Goal: Book appointment/travel/reservation: Book appointment/travel/reservation

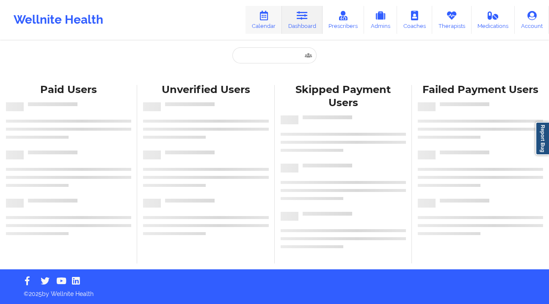
click at [272, 24] on link "Calendar" at bounding box center [264, 20] width 36 height 28
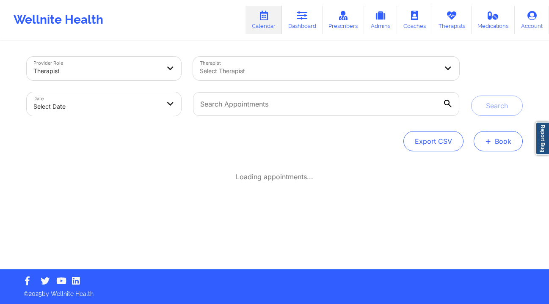
click at [488, 144] on span "+" at bounding box center [488, 141] width 6 height 5
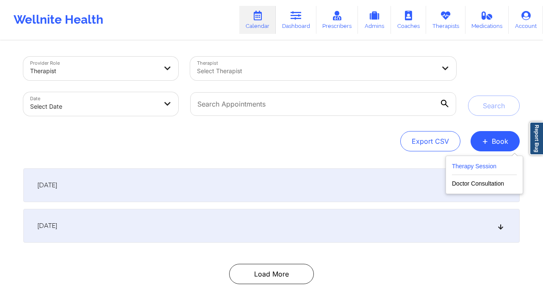
click at [464, 168] on button "Therapy Session" at bounding box center [484, 168] width 65 height 14
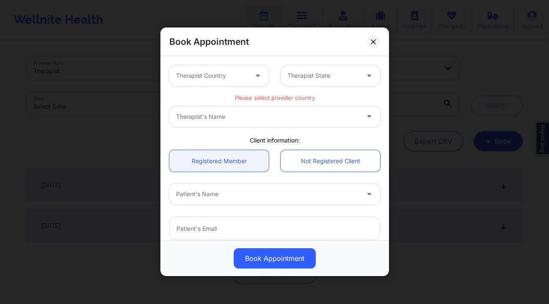
click at [417, 55] on div "Book Appointment Therapist Country Therapist State Please select provider count…" at bounding box center [274, 152] width 549 height 304
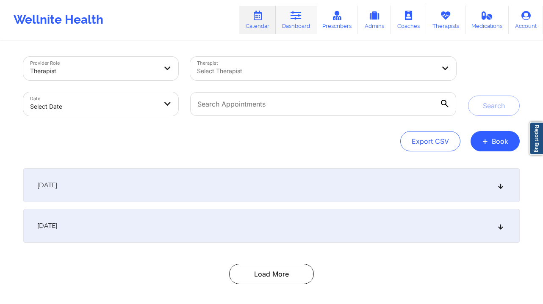
drag, startPoint x: 310, startPoint y: 28, endPoint x: 304, endPoint y: 25, distance: 6.6
click at [310, 28] on link "Dashboard" at bounding box center [296, 20] width 41 height 28
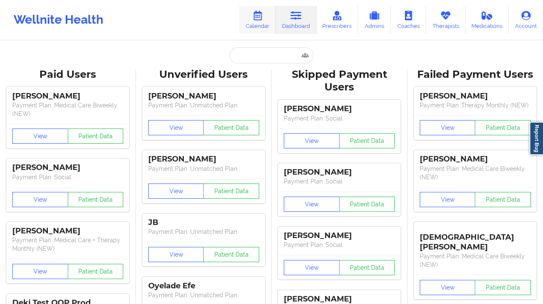
click at [248, 13] on link "Calendar" at bounding box center [257, 20] width 36 height 28
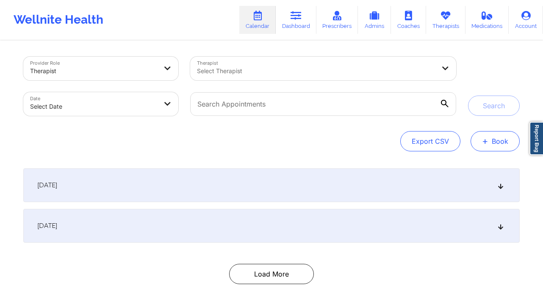
click at [482, 149] on button "+ Book" at bounding box center [494, 141] width 49 height 20
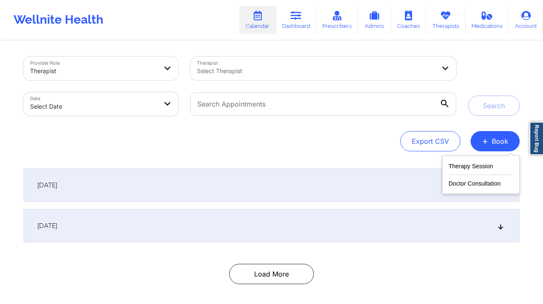
click at [461, 159] on div "Therapy Session Doctor Consultation" at bounding box center [480, 175] width 77 height 39
click at [459, 164] on button "Therapy Session" at bounding box center [480, 168] width 65 height 14
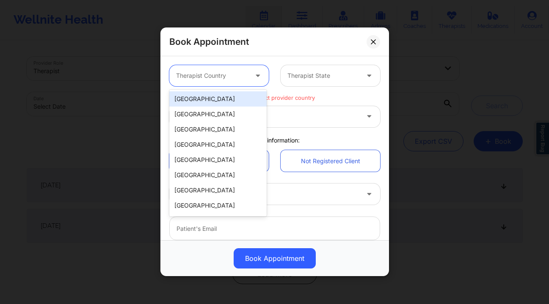
click at [213, 72] on div at bounding box center [212, 76] width 72 height 10
click at [218, 100] on div "[GEOGRAPHIC_DATA]" at bounding box center [217, 98] width 97 height 15
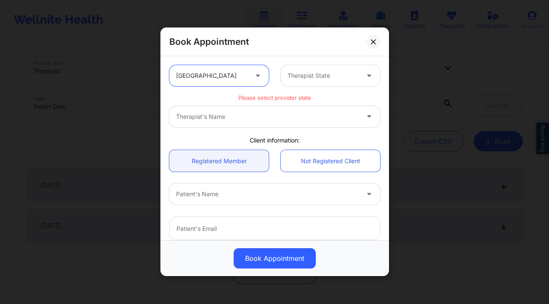
click at [302, 83] on div "Therapist State" at bounding box center [320, 75] width 79 height 21
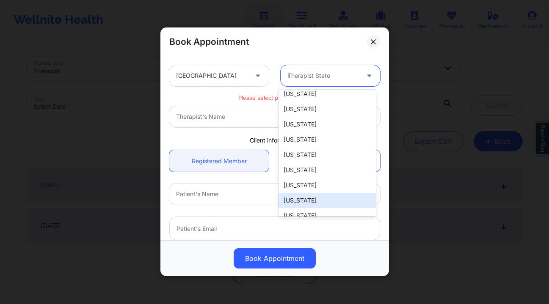
scroll to position [29, 0]
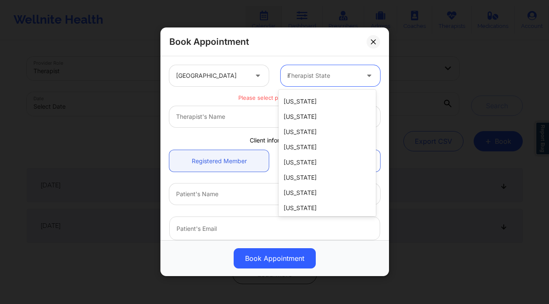
type input "ne"
click at [304, 191] on div "[US_STATE]" at bounding box center [327, 192] width 97 height 15
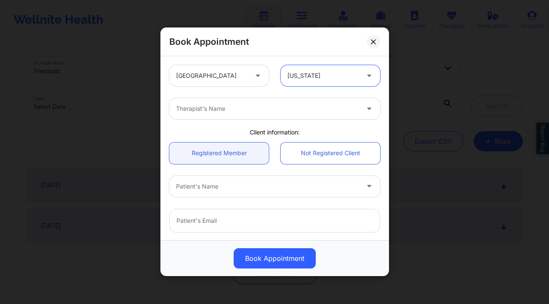
click at [253, 116] on div "Therapist's Name" at bounding box center [264, 108] width 191 height 21
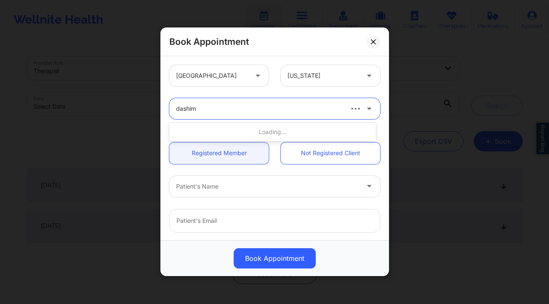
type input "dashima"
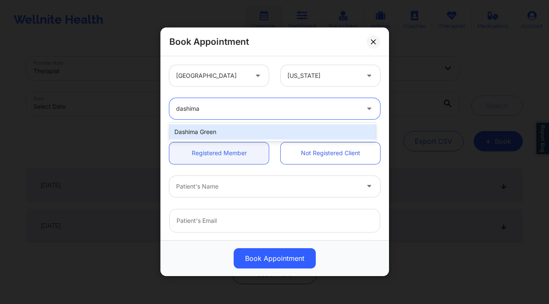
click at [242, 133] on div "Dashima Green" at bounding box center [272, 131] width 207 height 15
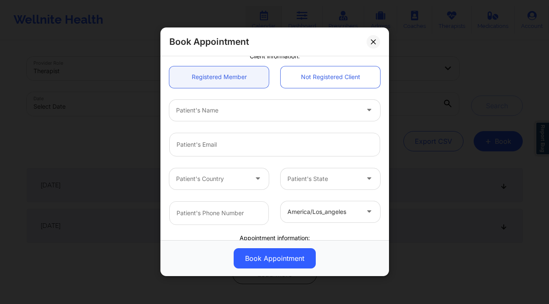
scroll to position [76, 0]
click at [242, 114] on div at bounding box center [267, 110] width 183 height 10
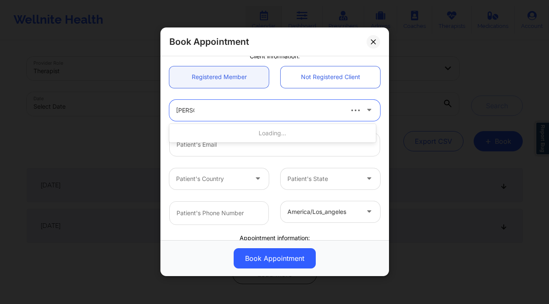
type input "roselyn"
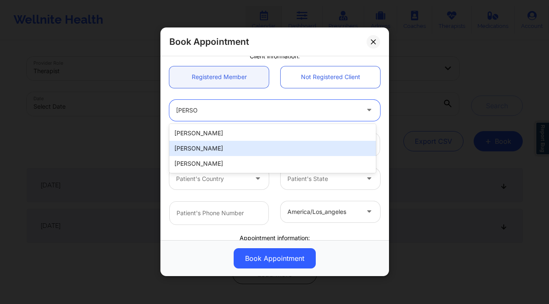
click at [228, 143] on div "Roselyne Anyah" at bounding box center [272, 148] width 207 height 15
type input "roselyne.anyah@gmail.com"
type input "+1917-412-6799"
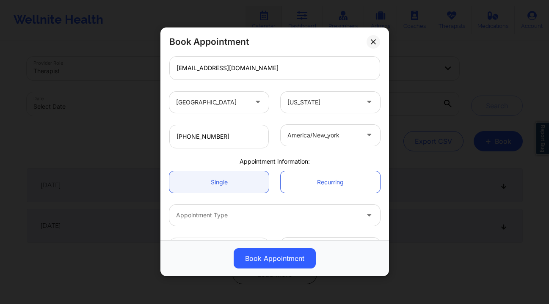
scroll to position [180, 0]
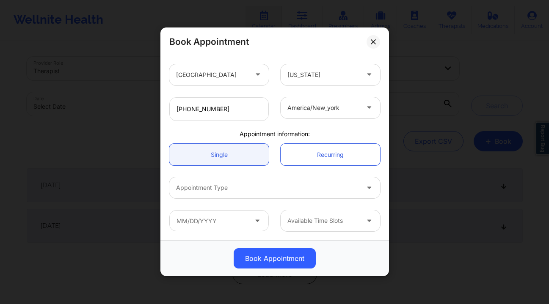
click at [246, 184] on div at bounding box center [267, 188] width 183 height 10
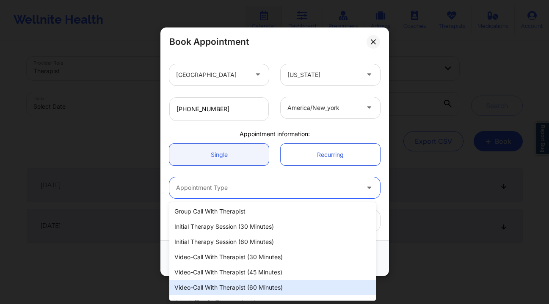
click at [228, 284] on div "Video-Call with Therapist (60 minutes)" at bounding box center [272, 287] width 207 height 15
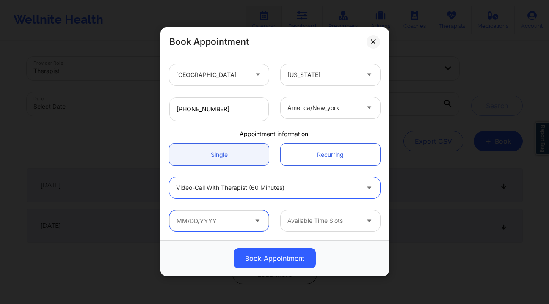
click at [231, 219] on input "text" at bounding box center [219, 221] width 100 height 21
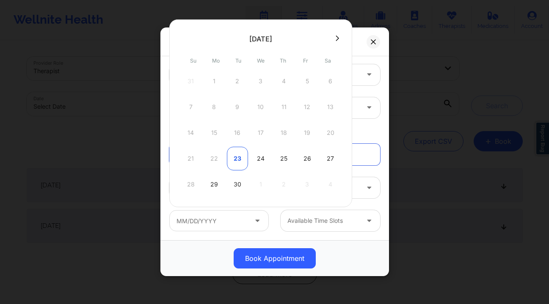
click at [242, 160] on div "23" at bounding box center [237, 159] width 21 height 24
type input "09/23/2025"
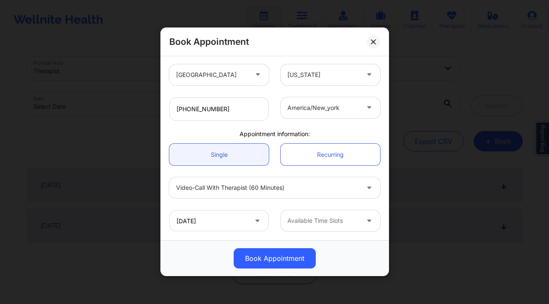
click at [335, 221] on div at bounding box center [324, 221] width 72 height 10
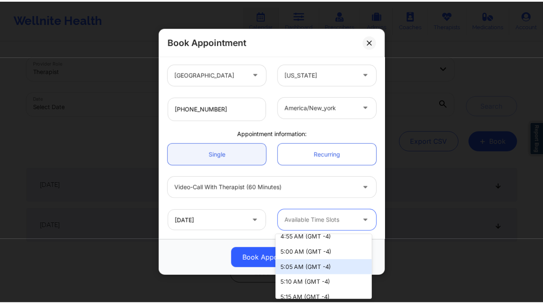
scroll to position [1690, 0]
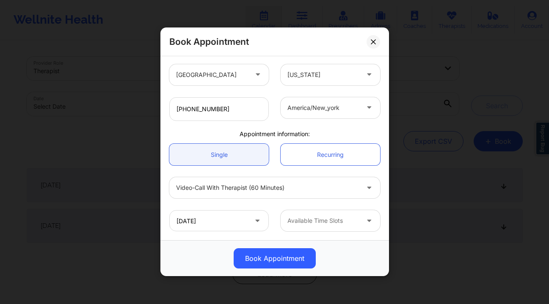
click at [196, 243] on div "Book Appointment" at bounding box center [274, 259] width 229 height 36
click at [370, 43] on button at bounding box center [374, 42] width 14 height 14
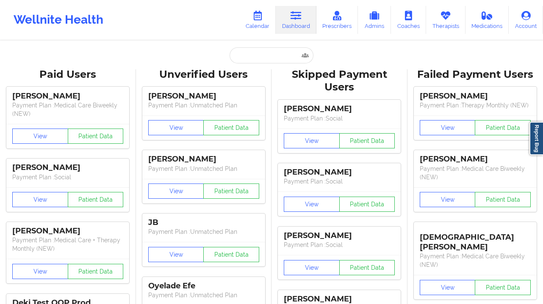
click at [271, 48] on input "text" at bounding box center [271, 55] width 84 height 16
type input "e"
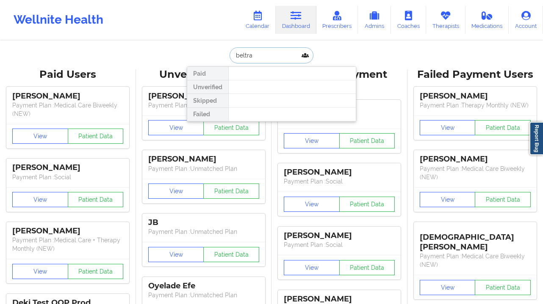
type input "[PERSON_NAME]"
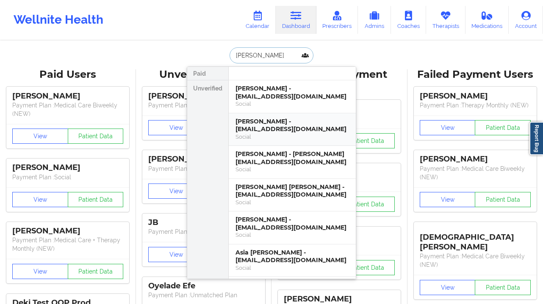
click at [309, 133] on div "[PERSON_NAME] - [EMAIL_ADDRESS][DOMAIN_NAME]" at bounding box center [291, 126] width 113 height 16
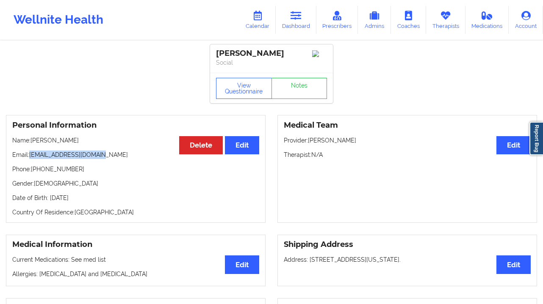
drag, startPoint x: 109, startPoint y: 158, endPoint x: 31, endPoint y: 159, distance: 77.9
click at [31, 159] on p "Email: [EMAIL_ADDRESS][DOMAIN_NAME]" at bounding box center [135, 155] width 247 height 8
copy p "[EMAIL_ADDRESS][DOMAIN_NAME]"
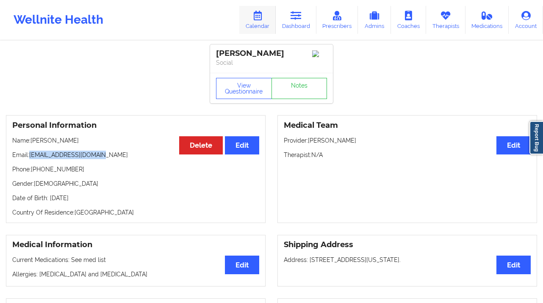
click at [268, 22] on link "Calendar" at bounding box center [257, 20] width 36 height 28
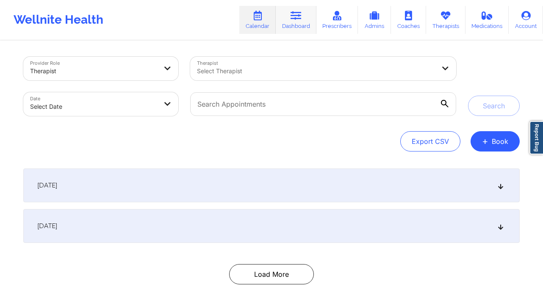
click at [279, 19] on link "Dashboard" at bounding box center [296, 20] width 41 height 28
click at [237, 75] on div at bounding box center [316, 71] width 238 height 10
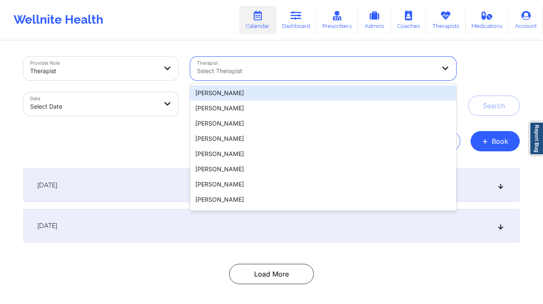
click at [147, 73] on div at bounding box center [93, 71] width 127 height 10
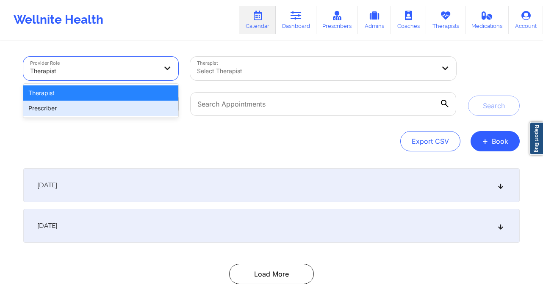
click at [122, 108] on div "Prescriber" at bounding box center [100, 108] width 155 height 15
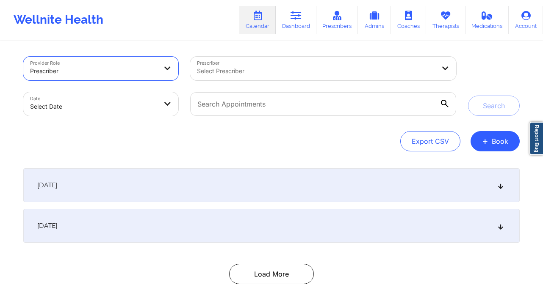
click at [242, 76] on div "Select Prescriber" at bounding box center [313, 69] width 246 height 24
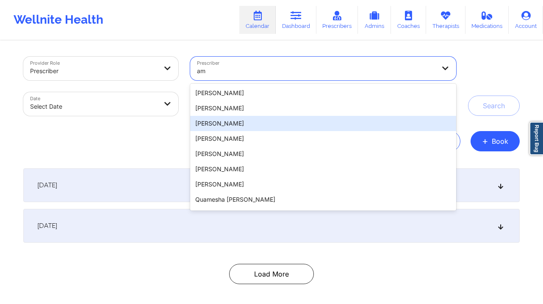
type input "amy"
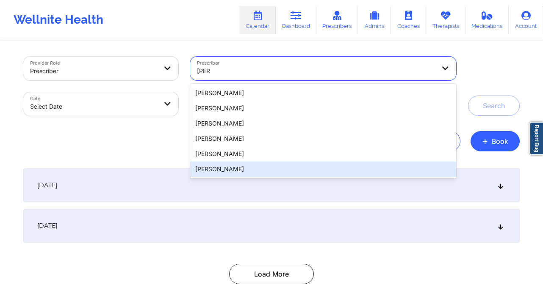
click at [230, 167] on div "[PERSON_NAME]" at bounding box center [323, 169] width 266 height 15
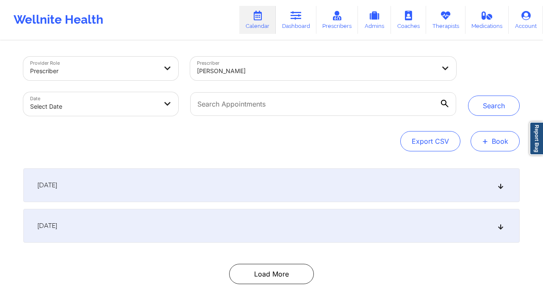
click at [488, 141] on button "+ Book" at bounding box center [494, 141] width 49 height 20
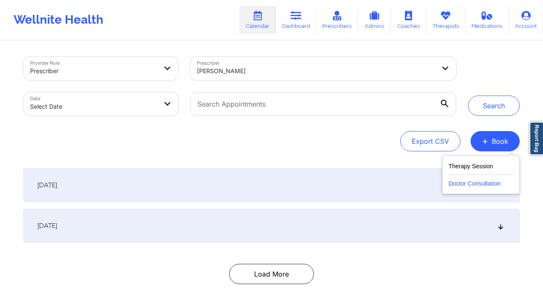
click at [483, 186] on button "Doctor Consultation" at bounding box center [480, 182] width 65 height 14
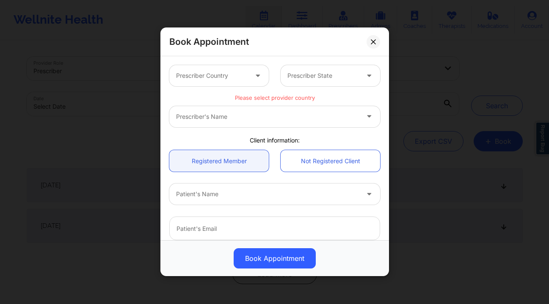
click at [238, 83] on div "Prescriber Country" at bounding box center [208, 75] width 79 height 21
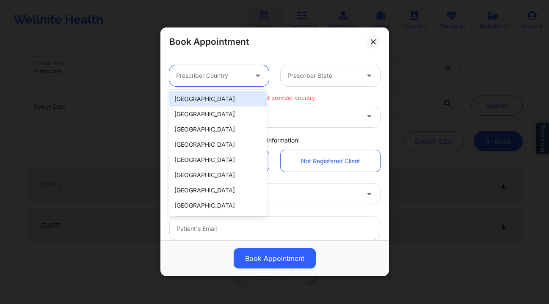
click at [229, 97] on div "[GEOGRAPHIC_DATA]" at bounding box center [217, 98] width 97 height 15
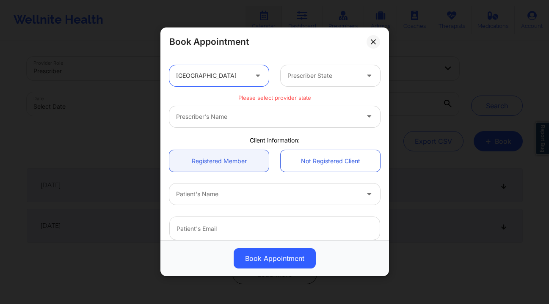
click at [321, 67] on div "Prescriber State" at bounding box center [320, 75] width 79 height 21
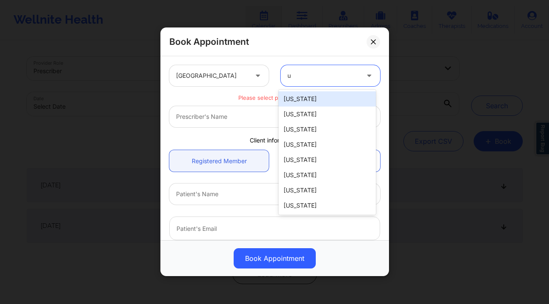
type input "ut"
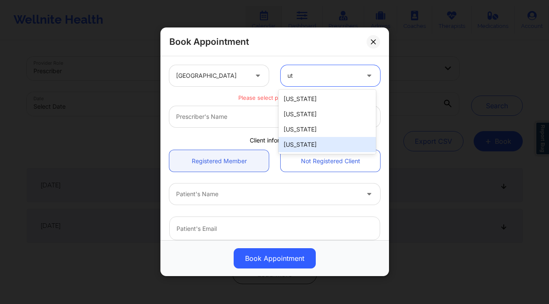
click at [314, 146] on div "[US_STATE]" at bounding box center [327, 144] width 97 height 15
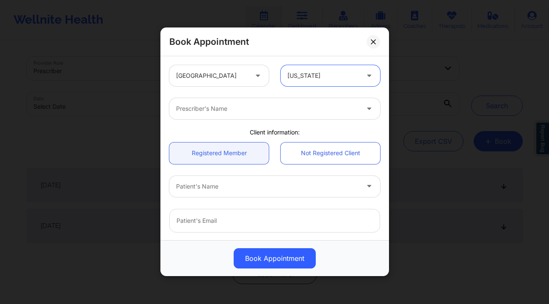
click at [239, 117] on div "Prescriber's Name" at bounding box center [264, 108] width 191 height 21
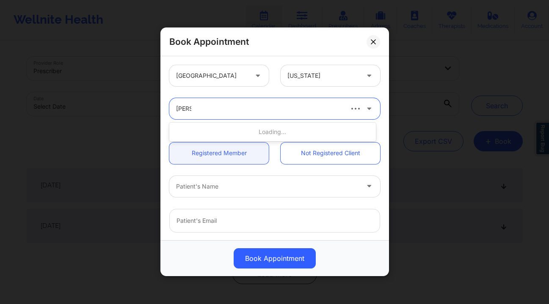
type input "amy h"
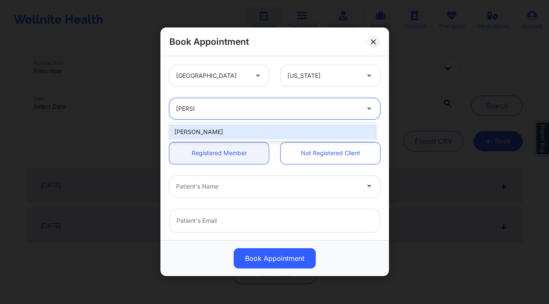
click at [250, 129] on div "[PERSON_NAME]" at bounding box center [272, 131] width 207 height 15
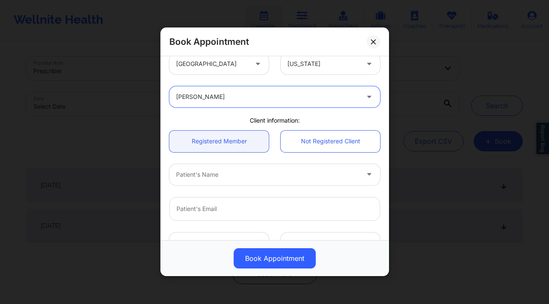
scroll to position [12, 0]
click at [255, 172] on div at bounding box center [267, 174] width 183 height 10
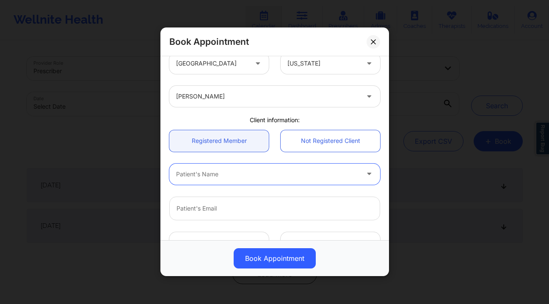
click at [244, 171] on div at bounding box center [267, 174] width 183 height 10
type input "margar"
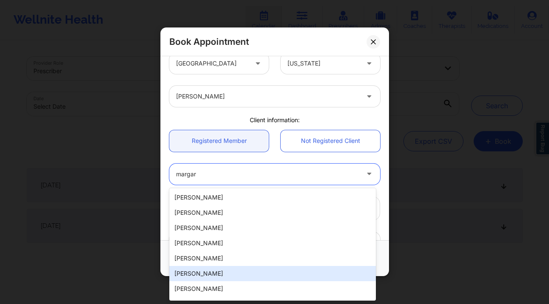
click at [230, 271] on div "[PERSON_NAME]" at bounding box center [272, 273] width 207 height 15
type input "[EMAIL_ADDRESS][DOMAIN_NAME]"
type input "[PHONE_NUMBER]"
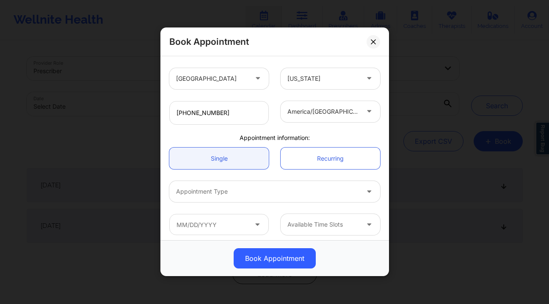
scroll to position [180, 0]
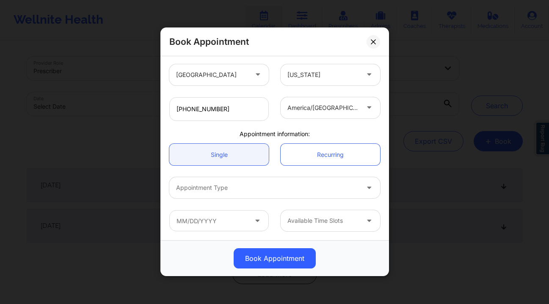
click at [230, 187] on div at bounding box center [267, 188] width 183 height 10
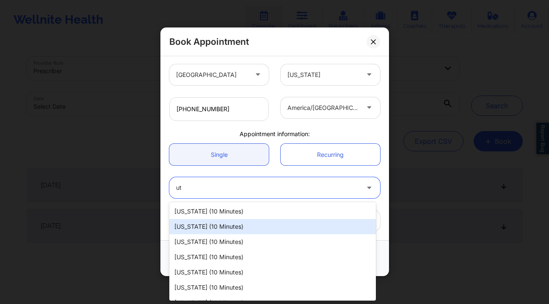
type input "uta"
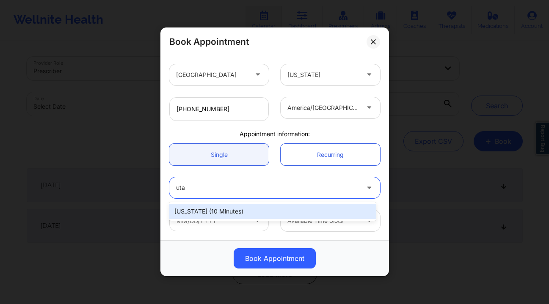
click at [224, 210] on div "Utah (10 minutes)" at bounding box center [272, 211] width 207 height 15
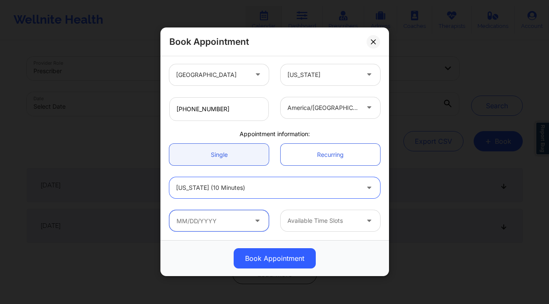
click at [224, 223] on input "text" at bounding box center [219, 221] width 100 height 21
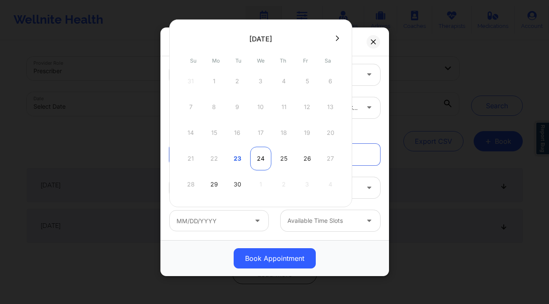
click at [269, 161] on div "24" at bounding box center [260, 159] width 21 height 24
type input "09/24/2025"
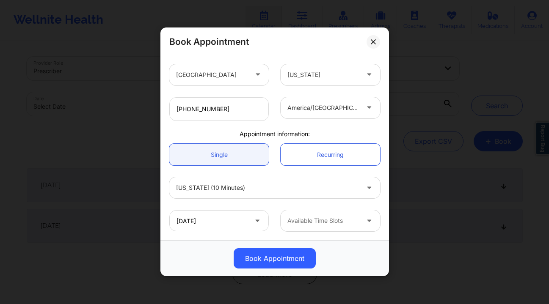
click at [317, 224] on div at bounding box center [324, 221] width 72 height 10
click at [373, 39] on button at bounding box center [374, 42] width 14 height 14
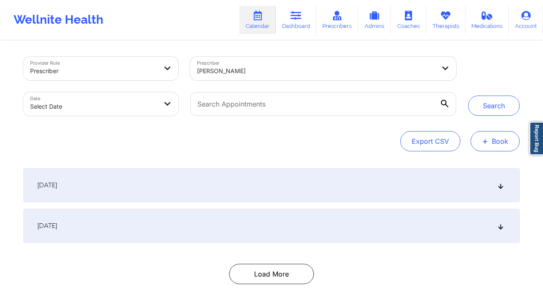
click at [501, 144] on button "+ Book" at bounding box center [494, 141] width 49 height 20
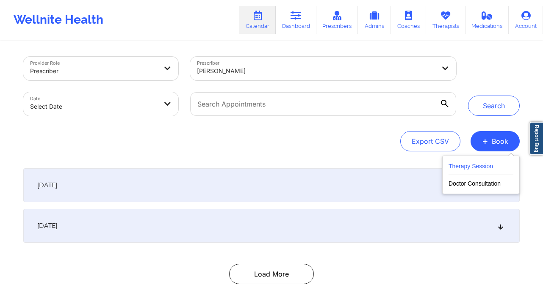
click at [476, 166] on button "Therapy Session" at bounding box center [480, 168] width 65 height 14
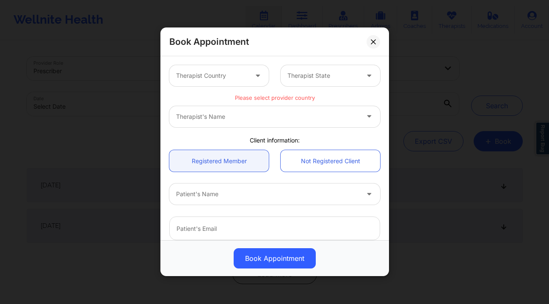
click at [442, 126] on div "Book Appointment Therapist Country Therapist State Please select provider count…" at bounding box center [274, 152] width 549 height 304
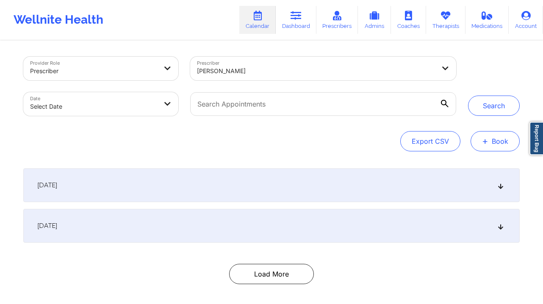
click at [506, 150] on button "+ Book" at bounding box center [494, 141] width 49 height 20
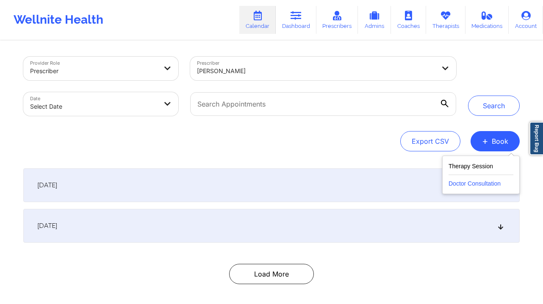
click at [484, 186] on button "Doctor Consultation" at bounding box center [480, 182] width 65 height 14
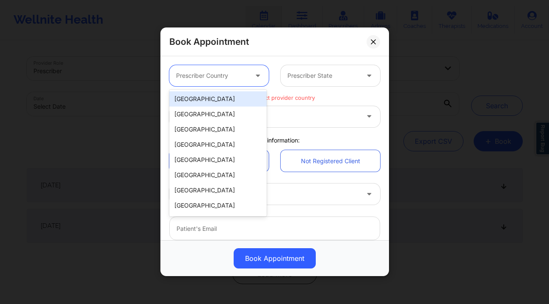
click at [249, 79] on div at bounding box center [259, 75] width 20 height 21
click at [238, 93] on div "[GEOGRAPHIC_DATA]" at bounding box center [217, 98] width 97 height 15
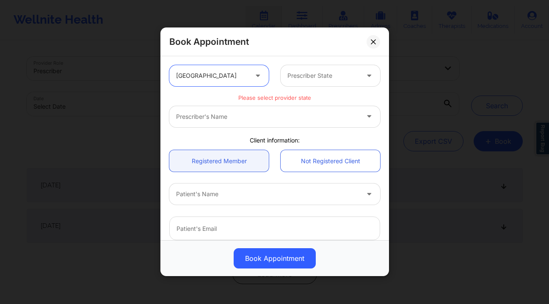
click at [316, 78] on div at bounding box center [324, 76] width 72 height 10
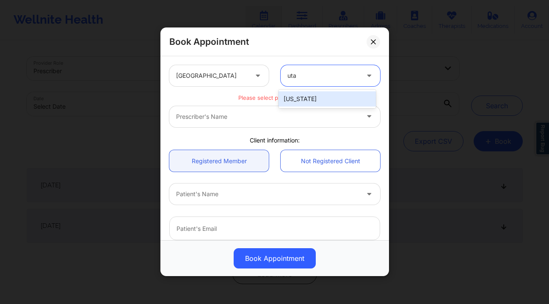
type input "utah"
click at [312, 102] on div "[US_STATE]" at bounding box center [327, 98] width 97 height 15
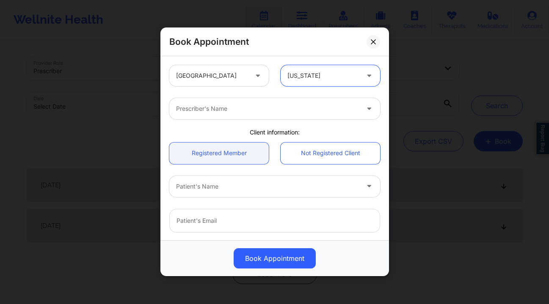
click at [268, 118] on div "Prescriber's Name" at bounding box center [264, 108] width 191 height 21
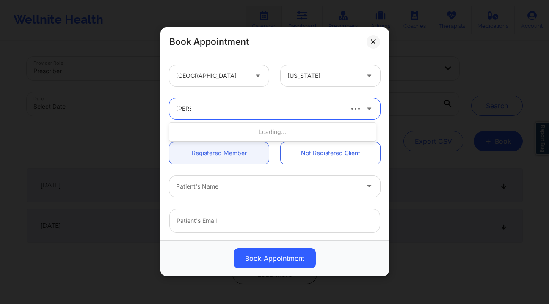
type input "amy ha"
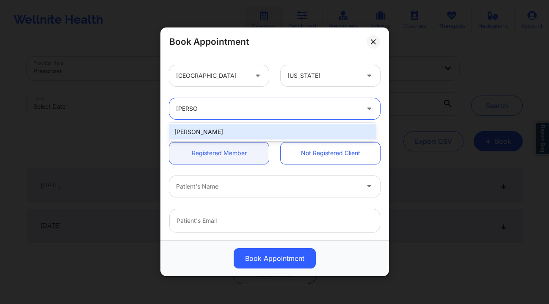
click at [259, 131] on div "[PERSON_NAME]" at bounding box center [272, 131] width 207 height 15
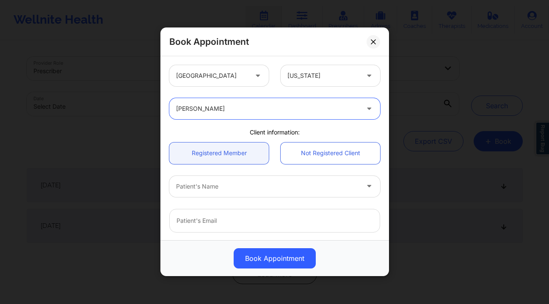
click at [242, 189] on div at bounding box center [267, 187] width 183 height 10
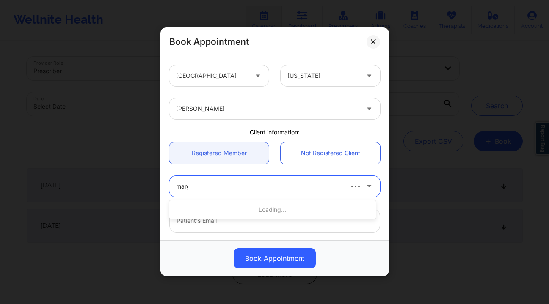
type input "margar"
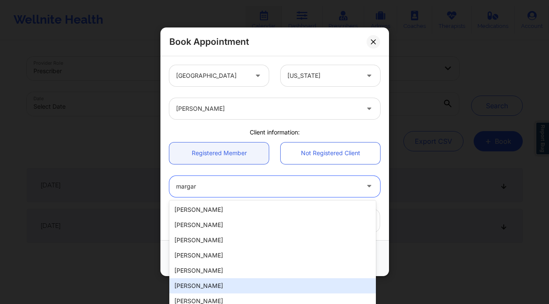
click at [216, 287] on div "[PERSON_NAME]" at bounding box center [272, 286] width 207 height 15
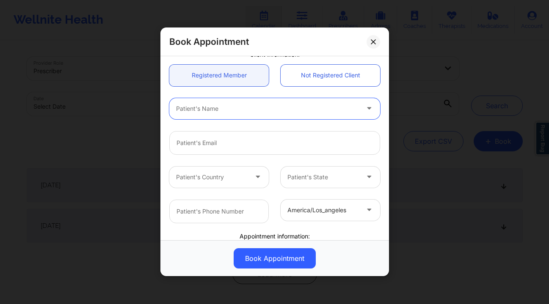
scroll to position [77, 0]
click at [377, 41] on button at bounding box center [374, 42] width 14 height 14
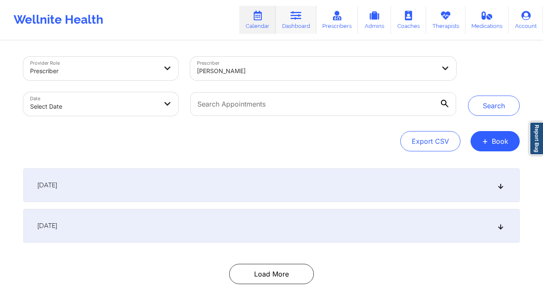
click at [304, 22] on link "Dashboard" at bounding box center [296, 20] width 41 height 28
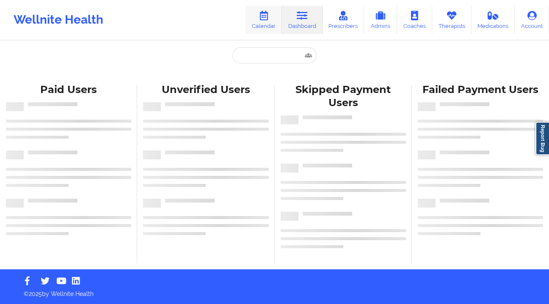
click at [259, 21] on link "Calendar" at bounding box center [264, 20] width 36 height 28
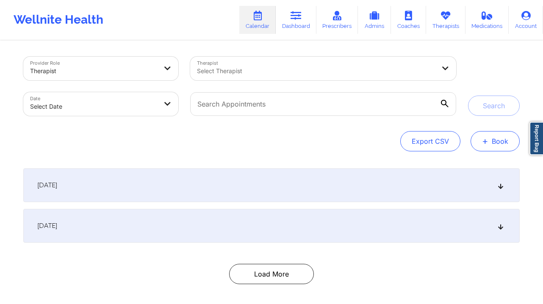
click at [491, 140] on button "+ Book" at bounding box center [494, 141] width 49 height 20
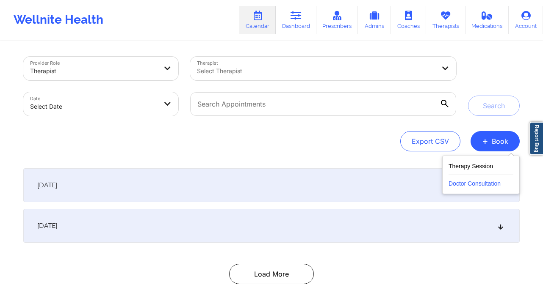
click at [468, 182] on button "Doctor Consultation" at bounding box center [480, 182] width 65 height 14
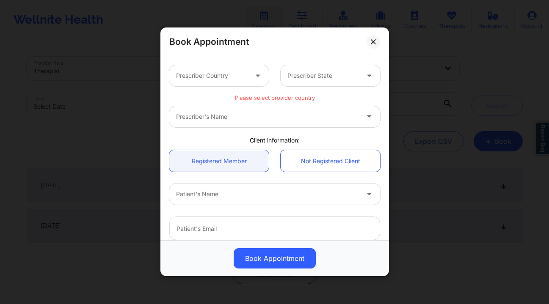
click at [233, 83] on div "Prescriber Country" at bounding box center [208, 75] width 79 height 21
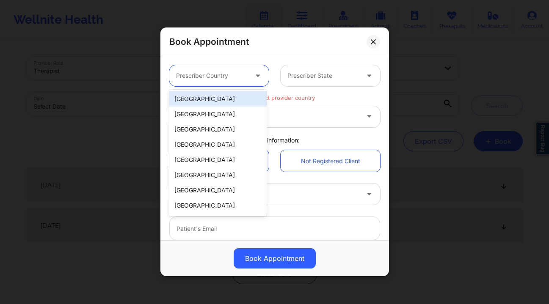
click at [211, 97] on div "[GEOGRAPHIC_DATA]" at bounding box center [217, 98] width 97 height 15
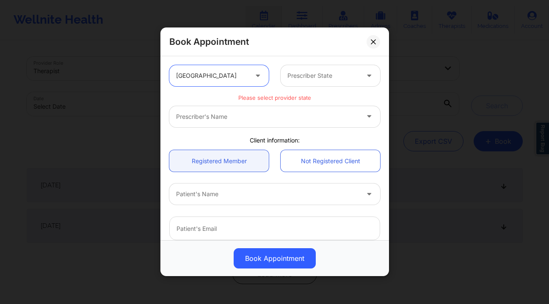
click at [299, 74] on div at bounding box center [324, 76] width 72 height 10
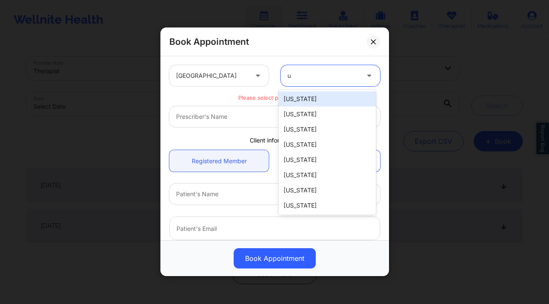
type input "ut"
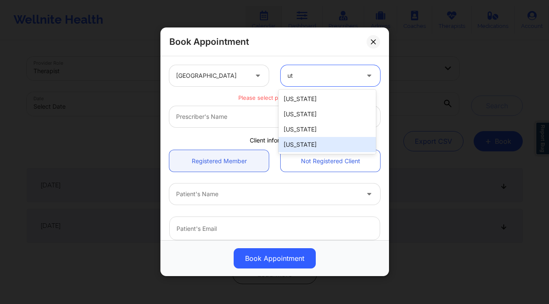
click at [313, 139] on div "[US_STATE]" at bounding box center [327, 144] width 97 height 15
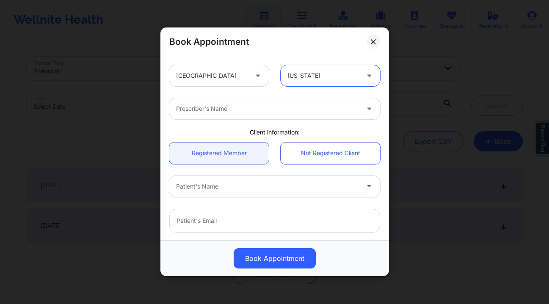
click at [205, 107] on div at bounding box center [267, 109] width 183 height 10
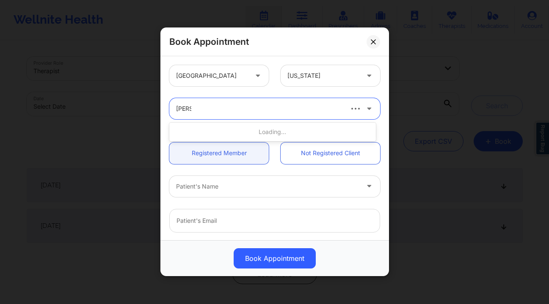
type input "amy h"
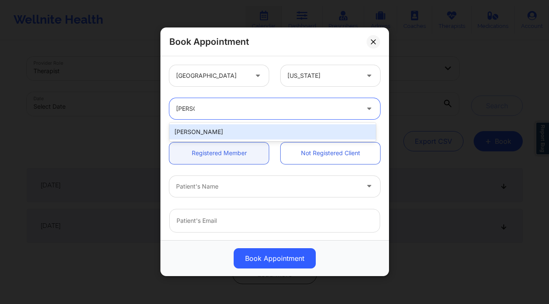
click at [260, 137] on div "[PERSON_NAME]" at bounding box center [272, 131] width 207 height 15
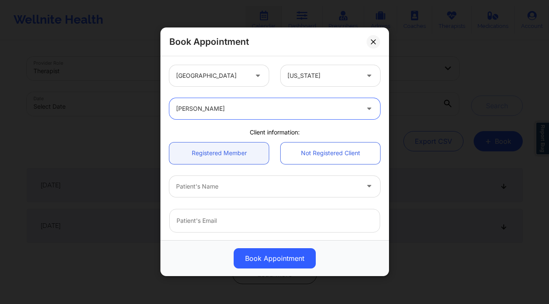
click at [240, 182] on div at bounding box center [267, 187] width 183 height 10
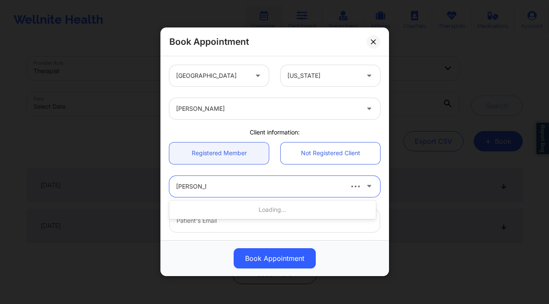
type input "margarita be"
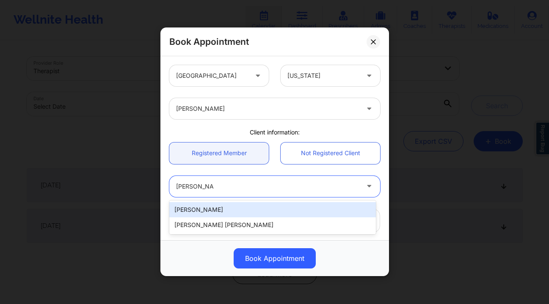
click at [232, 213] on div "[PERSON_NAME]" at bounding box center [272, 209] width 207 height 15
type input "[EMAIL_ADDRESS][DOMAIN_NAME]"
type input "[PHONE_NUMBER]"
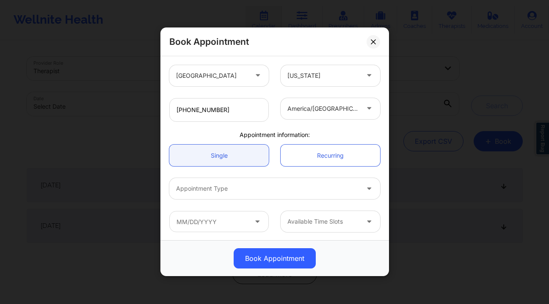
scroll to position [180, 0]
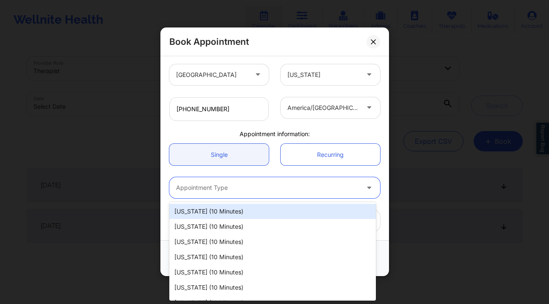
click at [230, 189] on div at bounding box center [267, 188] width 183 height 10
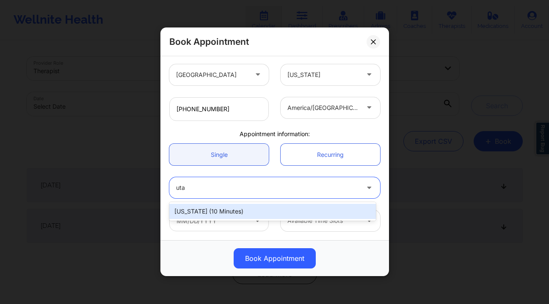
type input "utah"
click at [233, 210] on div "Utah (10 minutes)" at bounding box center [272, 211] width 207 height 15
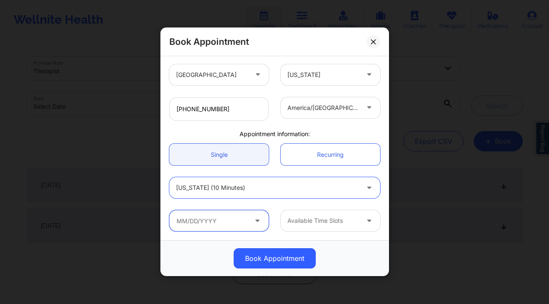
click at [221, 221] on input "text" at bounding box center [219, 221] width 100 height 21
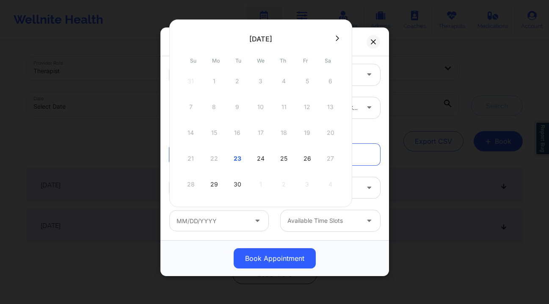
click at [333, 39] on button at bounding box center [337, 38] width 8 height 7
click at [211, 108] on div "6" at bounding box center [214, 107] width 21 height 24
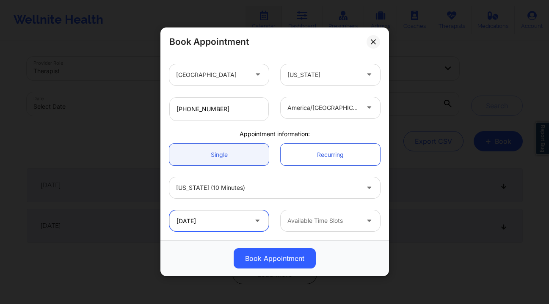
click at [224, 221] on input "10/06/2025" at bounding box center [219, 221] width 100 height 21
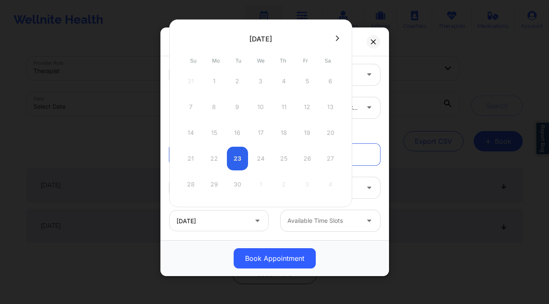
click at [336, 41] on icon at bounding box center [337, 38] width 3 height 6
click at [210, 131] on div "13" at bounding box center [214, 133] width 21 height 24
type input "10/13/2025"
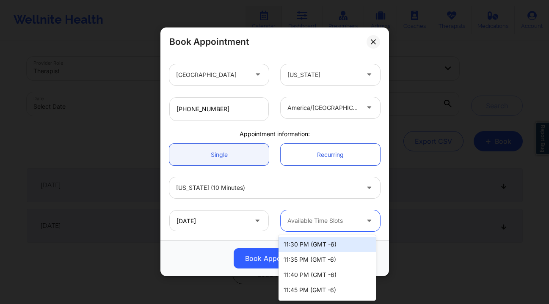
click at [312, 217] on div at bounding box center [324, 221] width 72 height 10
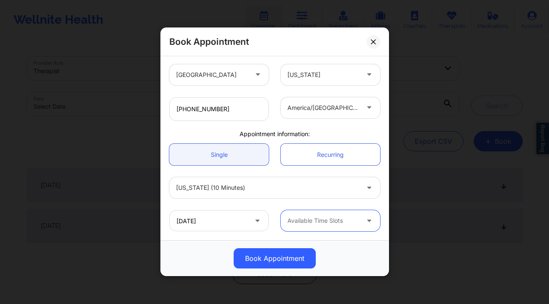
click at [313, 221] on div at bounding box center [324, 221] width 72 height 10
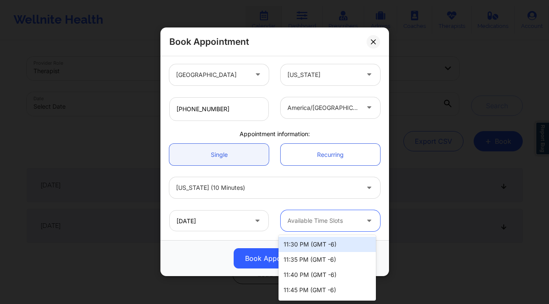
click at [314, 222] on div at bounding box center [324, 221] width 72 height 10
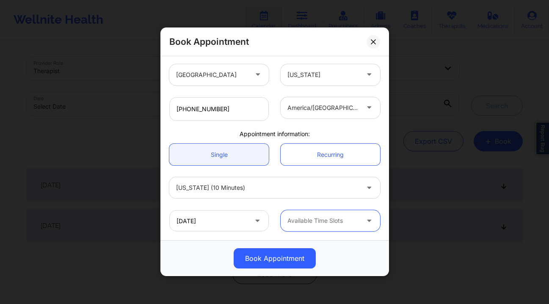
click at [301, 213] on div "Available Time Slots" at bounding box center [320, 221] width 79 height 21
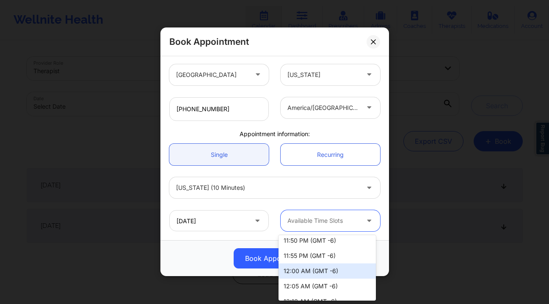
scroll to position [65, 0]
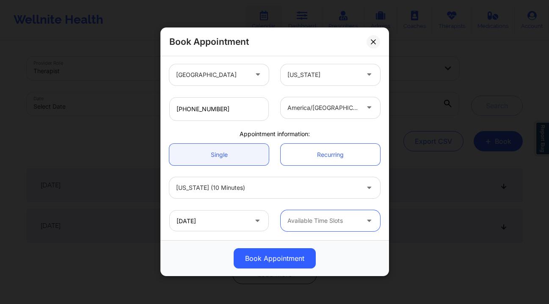
click at [347, 227] on div "Available Time Slots" at bounding box center [320, 221] width 79 height 21
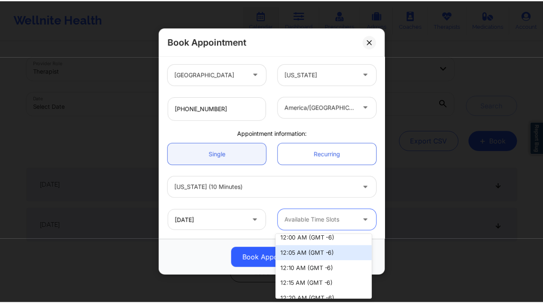
scroll to position [94, 0]
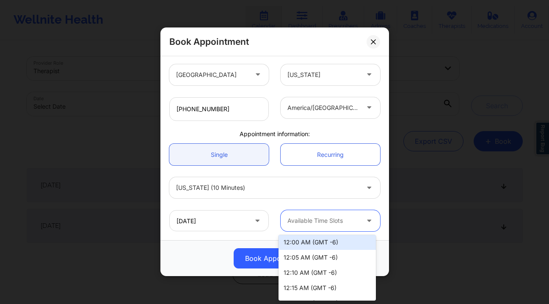
click at [329, 243] on div "12:00 AM (GMT -6)" at bounding box center [327, 242] width 97 height 15
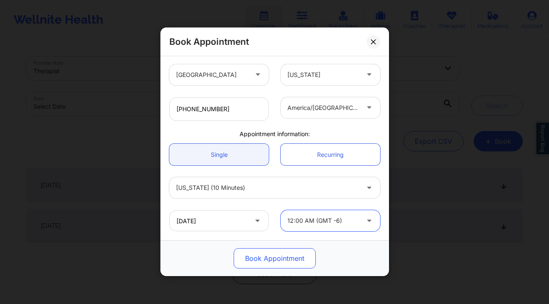
click at [276, 260] on button "Book Appointment" at bounding box center [275, 259] width 82 height 20
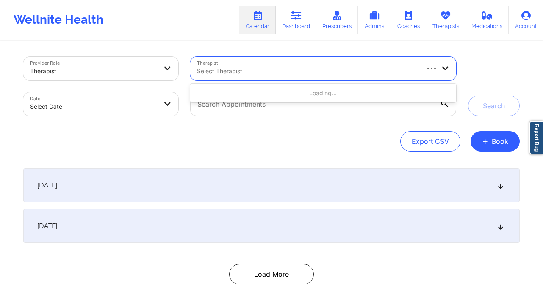
click at [242, 77] on div "Select Therapist" at bounding box center [304, 69] width 229 height 24
type input "stanley"
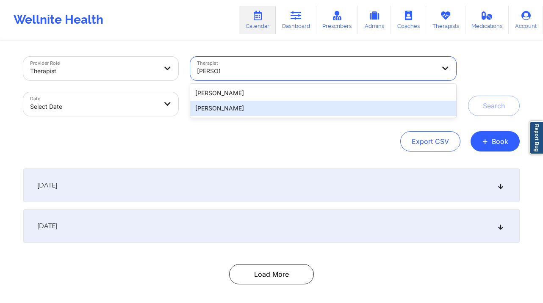
click at [241, 107] on div "Stanley Pearlberg" at bounding box center [323, 108] width 266 height 15
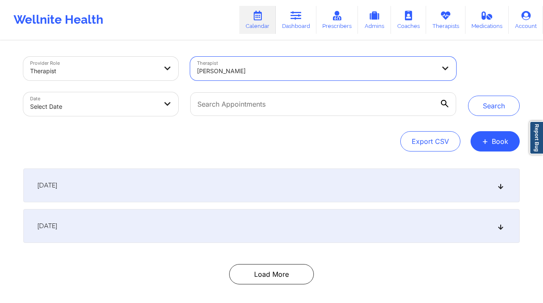
select select "2025-8"
select select "2025-9"
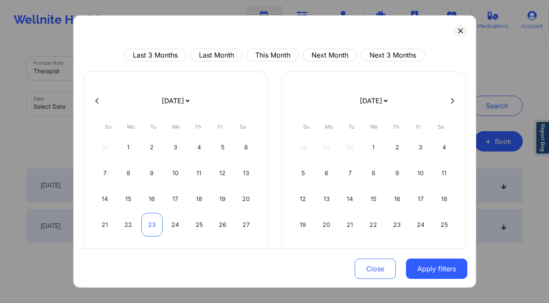
click at [155, 223] on div "23" at bounding box center [152, 225] width 22 height 24
select select "2025-8"
select select "2025-9"
click at [171, 225] on div "24" at bounding box center [176, 225] width 22 height 24
select select "2025-8"
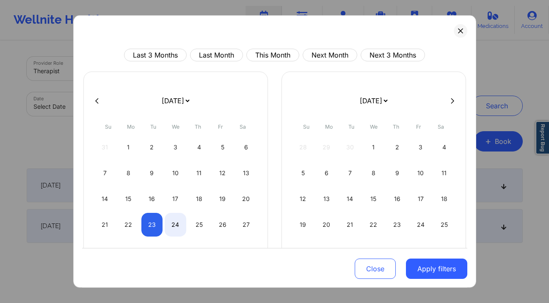
select select "2025-9"
click at [431, 269] on button "Apply filters" at bounding box center [436, 269] width 61 height 20
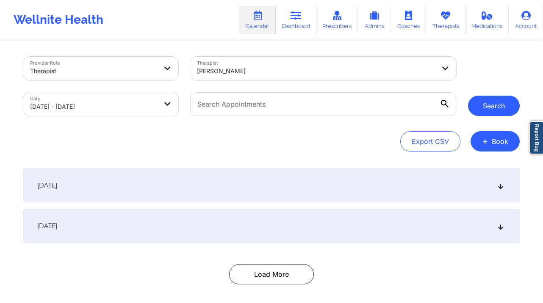
click at [475, 105] on button "Search" at bounding box center [494, 106] width 52 height 20
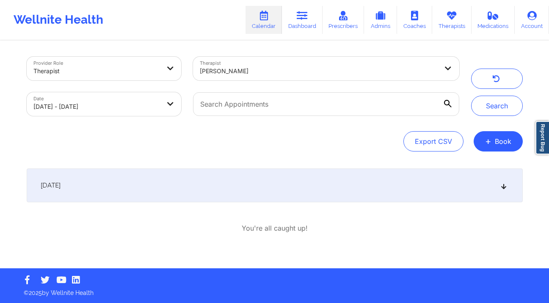
click at [134, 181] on div "September 23, 2025" at bounding box center [275, 186] width 496 height 34
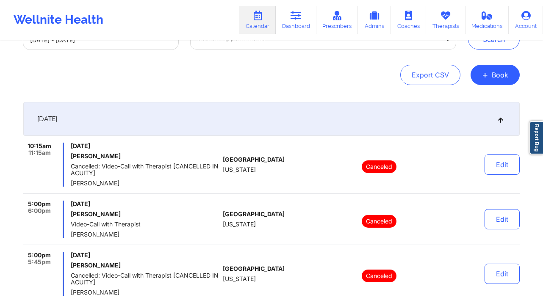
scroll to position [146, 0]
